Goal: Entertainment & Leisure: Browse casually

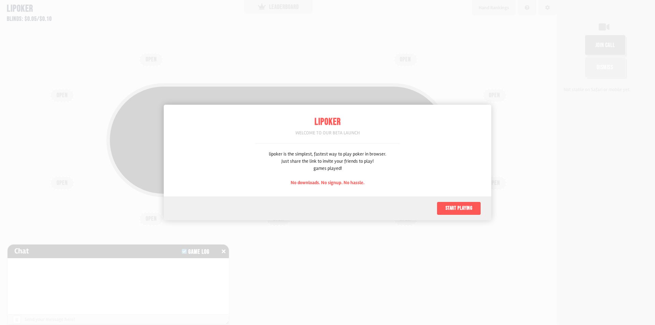
scroll to position [34, 0]
click at [464, 211] on button "Start playing" at bounding box center [459, 209] width 44 height 14
click at [342, 129] on div "Welcome to our beta launch" at bounding box center [327, 132] width 145 height 7
click at [341, 131] on div "Welcome to our beta launch" at bounding box center [327, 132] width 145 height 7
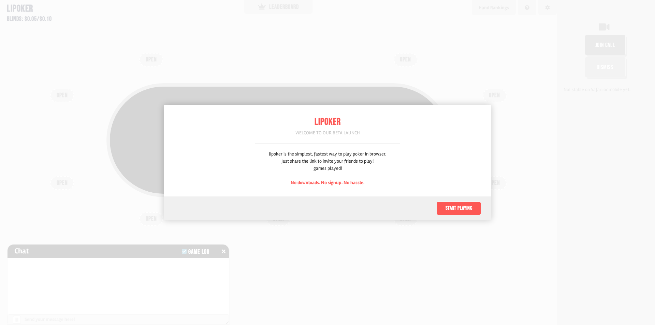
click at [346, 133] on div "Welcome to our beta launch" at bounding box center [327, 132] width 145 height 7
click at [340, 185] on span "No downloads. No signup. No hassle." at bounding box center [328, 183] width 74 height 6
click at [458, 210] on button "Start playing" at bounding box center [459, 209] width 44 height 14
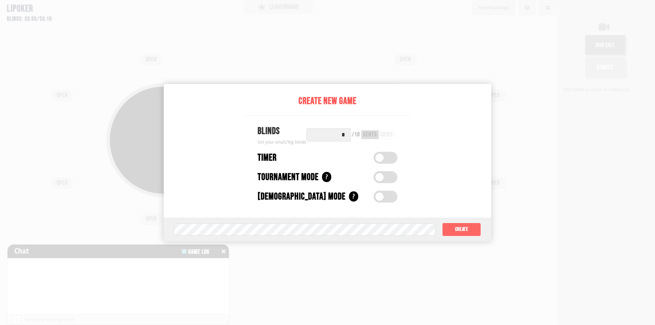
click at [465, 235] on button "Create" at bounding box center [461, 230] width 39 height 14
